Goal: Information Seeking & Learning: Find contact information

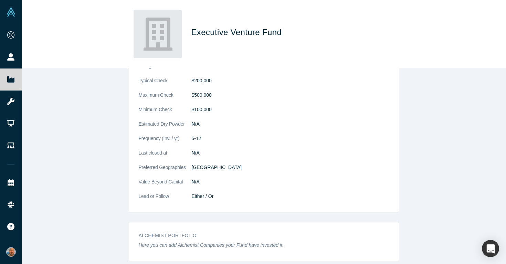
scroll to position [70, 0]
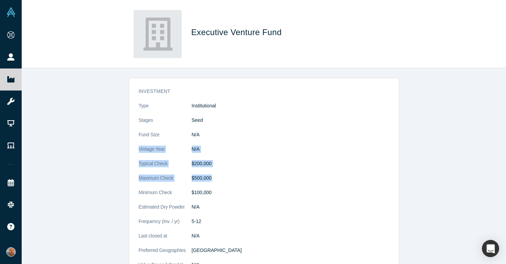
drag, startPoint x: 214, startPoint y: 178, endPoint x: 216, endPoint y: 136, distance: 41.7
click at [216, 136] on dl "Type Institutional Stages Seed Fund Size N/A Vintage Year N/A Typical Check $20…" at bounding box center [264, 196] width 251 height 188
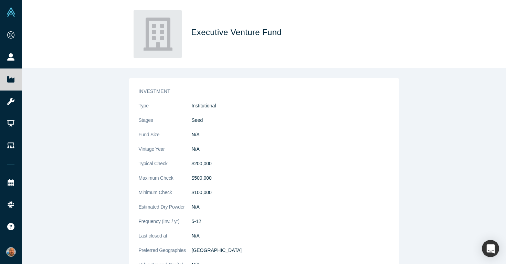
click at [217, 135] on dd "N/A" at bounding box center [291, 134] width 198 height 7
drag, startPoint x: 205, startPoint y: 159, endPoint x: 204, endPoint y: 167, distance: 7.7
click at [204, 167] on dl "Type Institutional Stages Seed Fund Size N/A Vintage Year N/A Typical Check $20…" at bounding box center [264, 196] width 251 height 188
click at [204, 167] on dd "$200,000" at bounding box center [291, 163] width 198 height 7
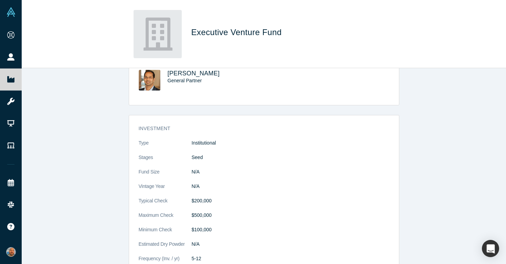
scroll to position [32, 0]
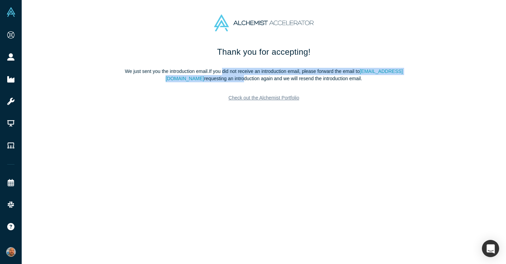
drag, startPoint x: 261, startPoint y: 79, endPoint x: 244, endPoint y: 72, distance: 18.3
click at [244, 72] on p "We just sent you the introduction email. If you did not receive an introduction…" at bounding box center [264, 75] width 289 height 14
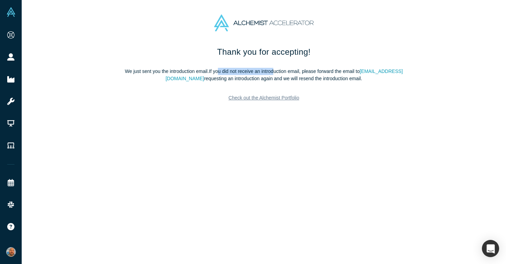
drag, startPoint x: 239, startPoint y: 70, endPoint x: 297, endPoint y: 74, distance: 58.0
click at [297, 74] on p "We just sent you the introduction email. If you did not receive an introduction…" at bounding box center [264, 75] width 289 height 14
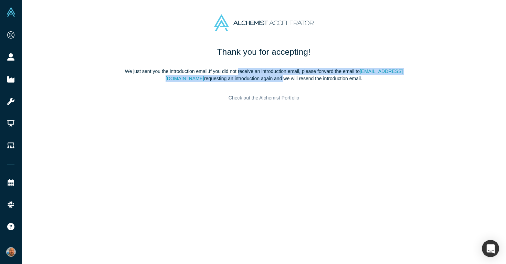
drag, startPoint x: 300, startPoint y: 81, endPoint x: 259, endPoint y: 71, distance: 42.8
click at [259, 71] on p "We just sent you the introduction email. If you did not receive an introduction…" at bounding box center [264, 75] width 289 height 14
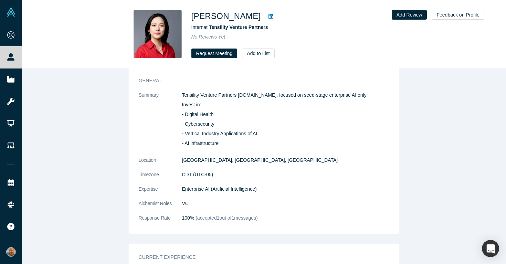
scroll to position [298, 0]
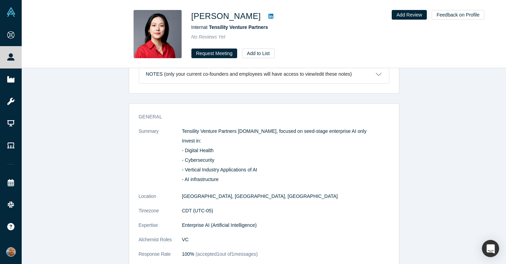
click at [259, 130] on p "Tensility Venture Partners [DOMAIN_NAME], focused on seed-stage enterprise AI o…" at bounding box center [285, 131] width 207 height 7
drag, startPoint x: 259, startPoint y: 130, endPoint x: 279, endPoint y: 130, distance: 20.7
click at [279, 130] on p "Tensility Venture Partners [DOMAIN_NAME], focused on seed-stage enterprise AI o…" at bounding box center [285, 131] width 207 height 7
copy p "[DOMAIN_NAME]"
